Goal: Task Accomplishment & Management: Manage account settings

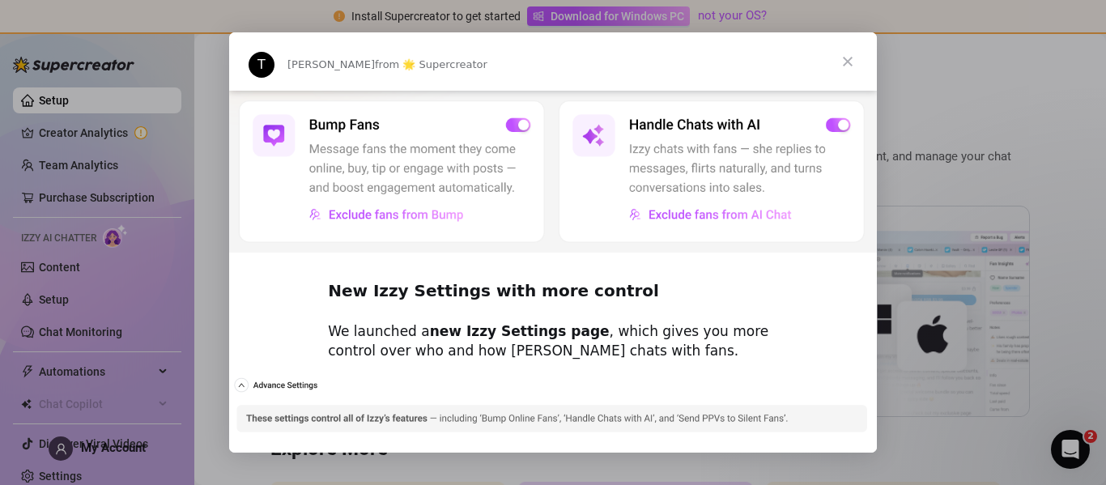
scroll to position [567, 0]
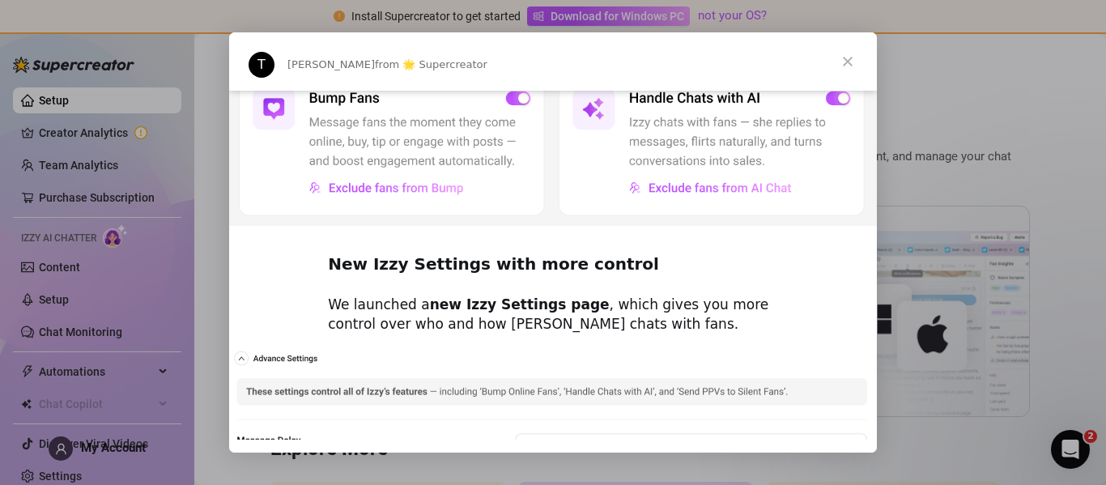
click at [844, 60] on span "Close" at bounding box center [847, 61] width 58 height 58
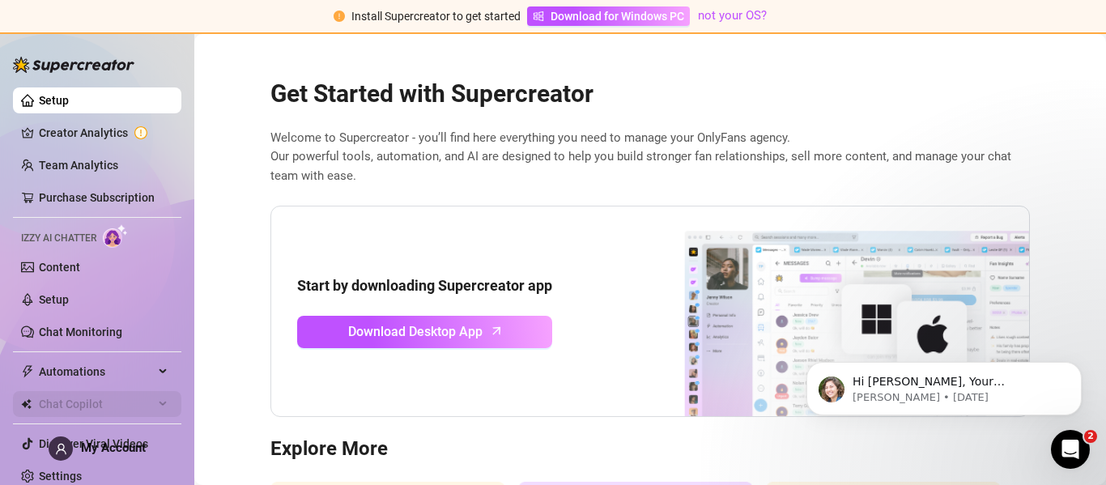
scroll to position [0, 0]
click at [118, 452] on span "My Account" at bounding box center [113, 447] width 65 height 15
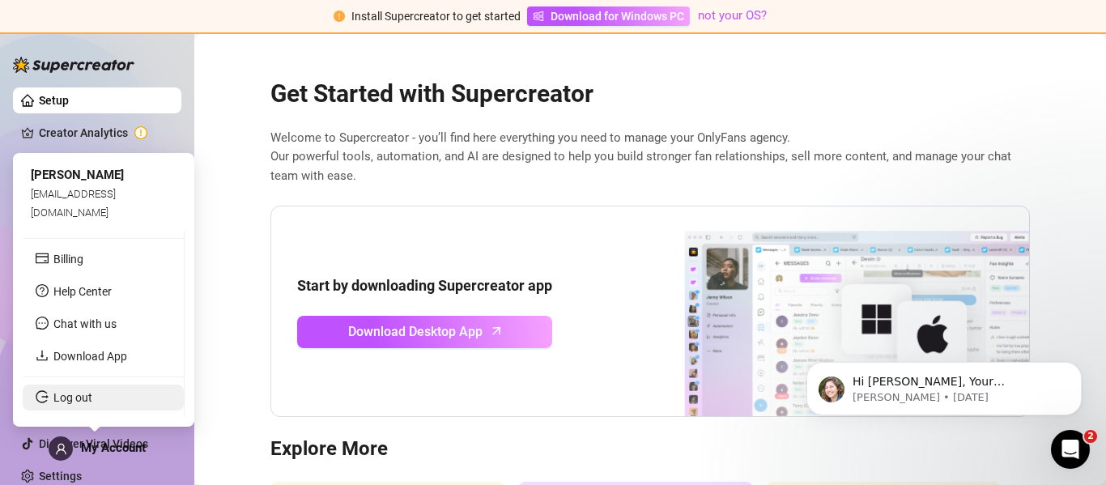
click at [92, 404] on link "Log out" at bounding box center [72, 397] width 39 height 13
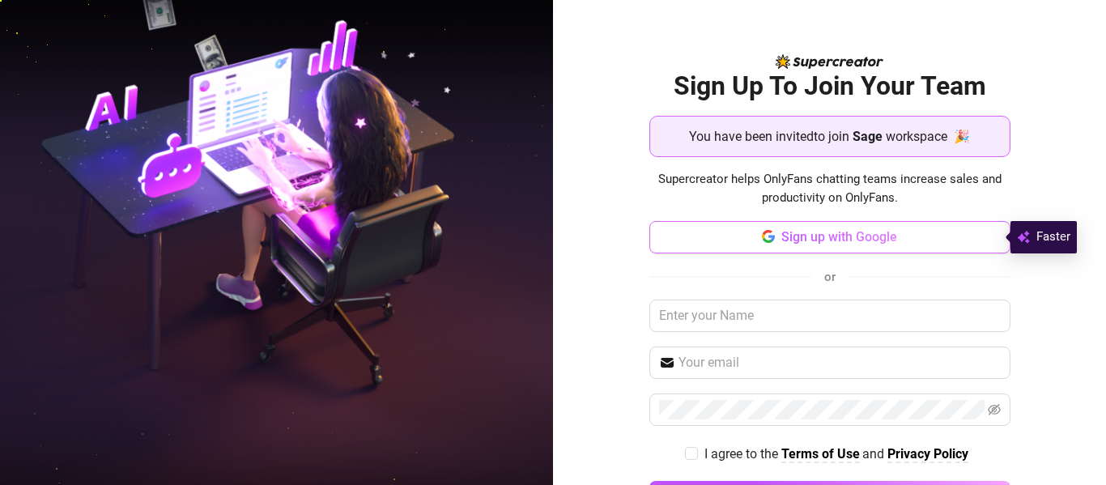
click at [769, 247] on button "Sign up with Google" at bounding box center [829, 237] width 361 height 32
click at [816, 244] on span "Sign up with Google" at bounding box center [839, 236] width 116 height 15
click at [857, 233] on span "Sign up with Google" at bounding box center [839, 236] width 116 height 15
click at [735, 243] on button "Sign up with Google" at bounding box center [829, 237] width 361 height 32
click at [801, 234] on span "Sign up with Google" at bounding box center [839, 236] width 116 height 15
